Goal: Task Accomplishment & Management: Manage account settings

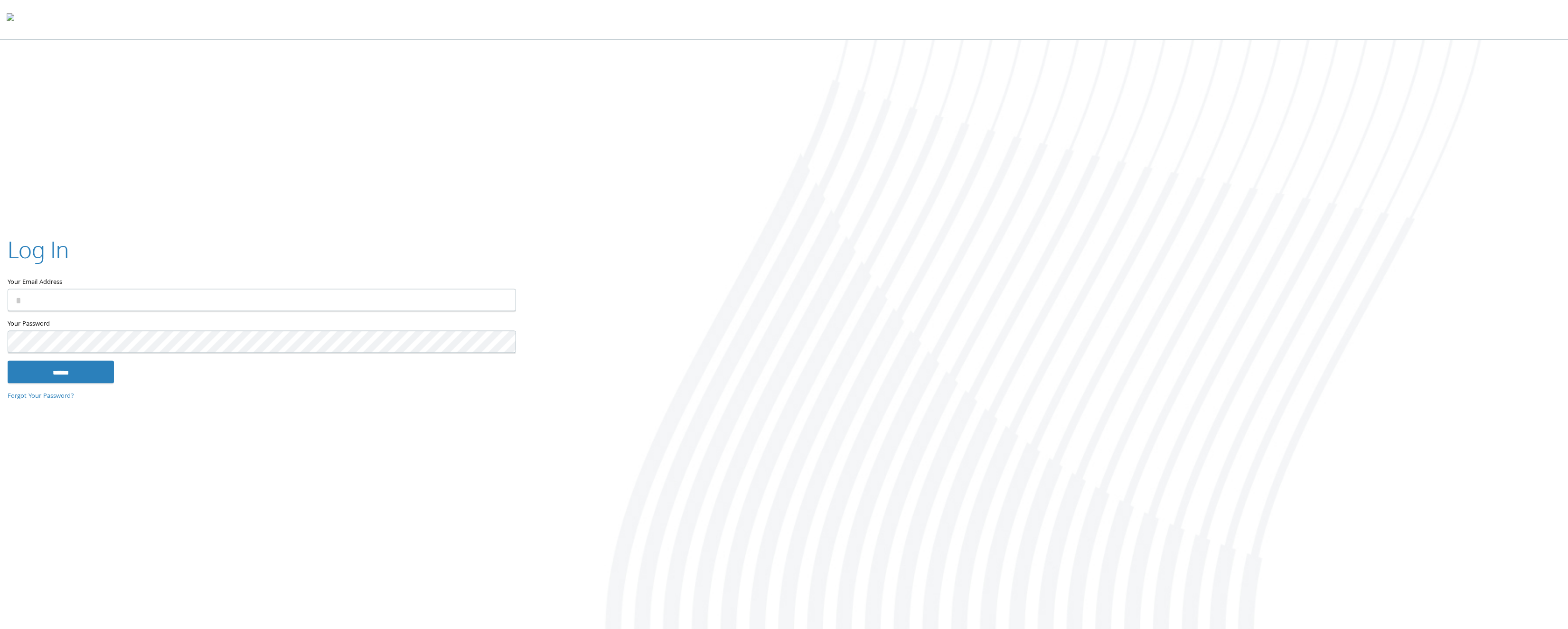
type input "**********"
click at [335, 302] on input "**********" at bounding box center [262, 300] width 509 height 23
type input "**********"
